Goal: Find specific page/section: Find specific page/section

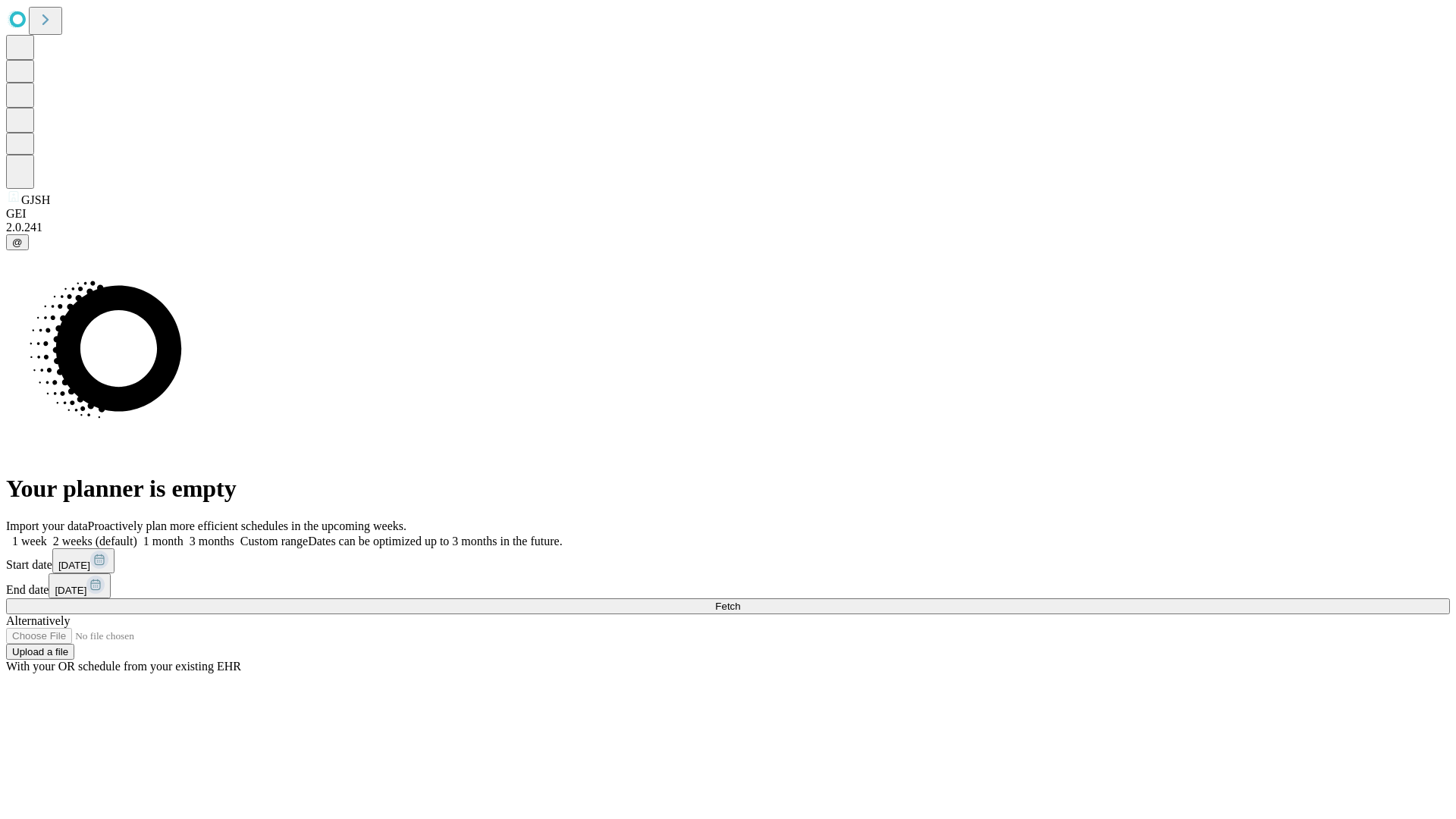
click at [740, 600] on span "Fetch" at bounding box center [728, 606] width 25 height 11
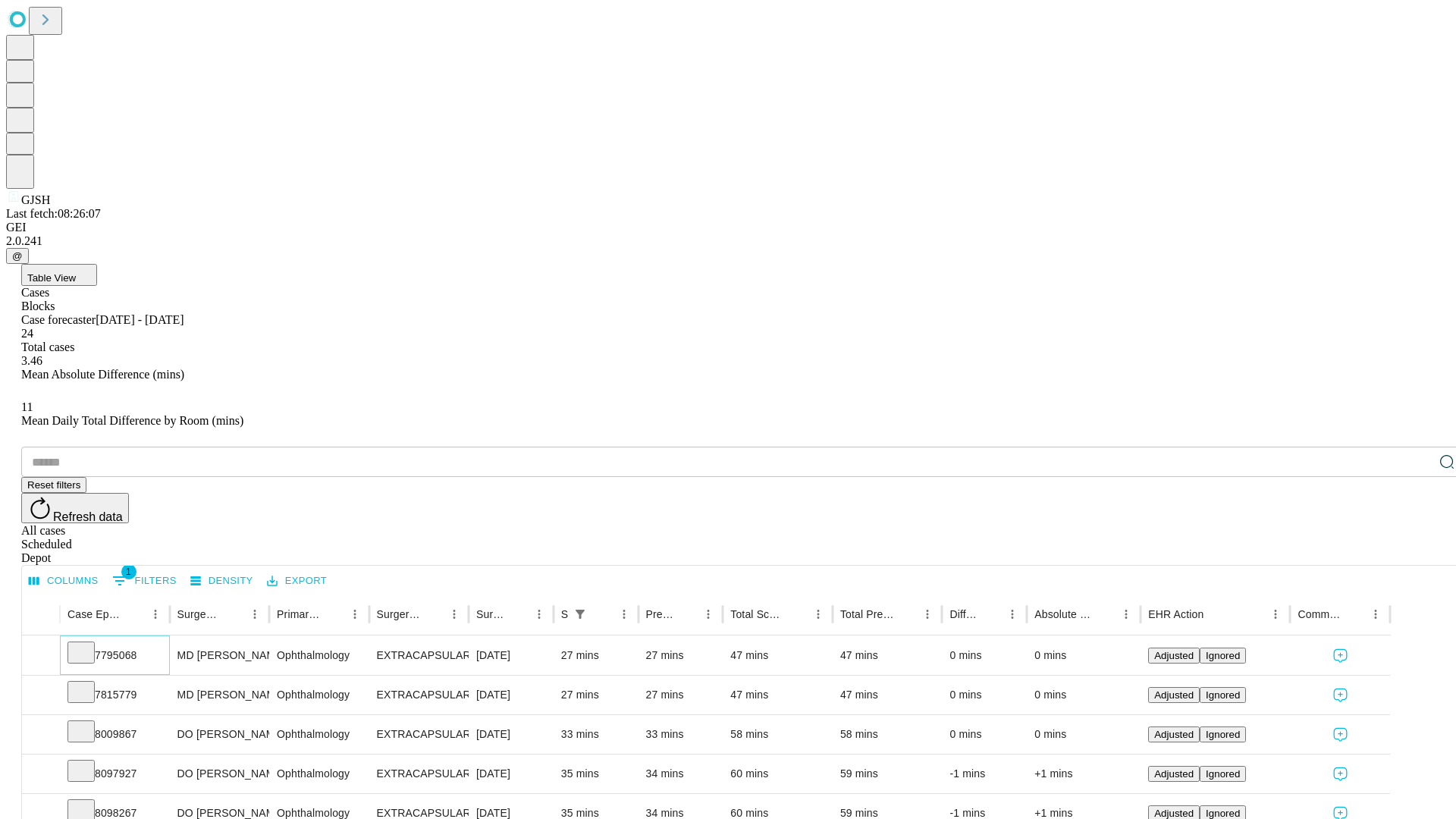
click at [89, 644] on icon at bounding box center [81, 652] width 15 height 15
